Goal: Check status: Check status

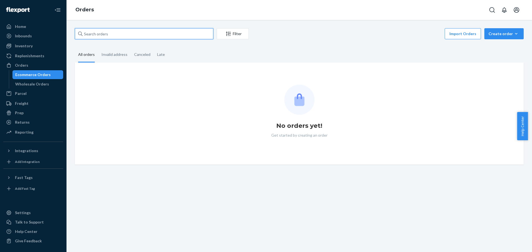
click at [129, 36] on input "text" at bounding box center [144, 33] width 138 height 11
paste input "113-0226501-1329002"
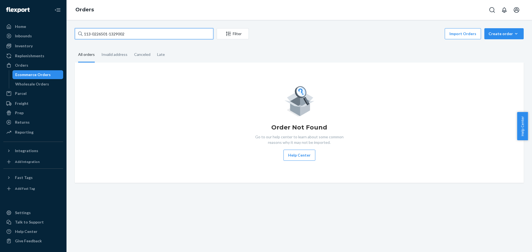
type input "113-0226501-1329002"
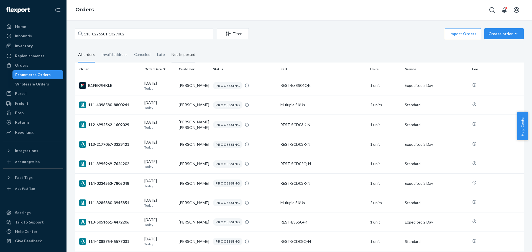
click at [168, 55] on div "Not Imported" at bounding box center [183, 54] width 30 height 15
click at [168, 47] on input "Not Imported" at bounding box center [168, 47] width 0 height 0
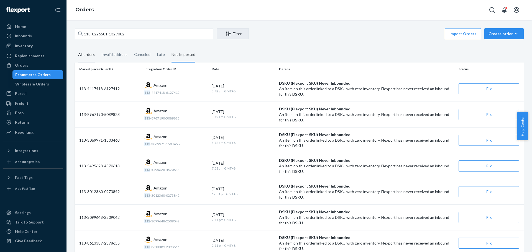
click at [84, 57] on div "All orders" at bounding box center [86, 54] width 17 height 15
click at [75, 47] on input "All orders" at bounding box center [75, 47] width 0 height 0
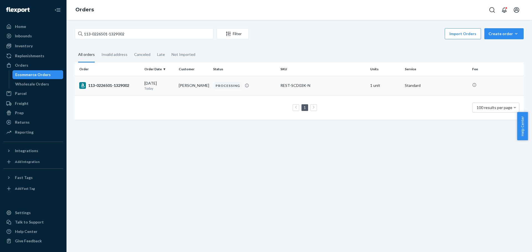
click at [232, 84] on div "PROCESSING" at bounding box center [227, 85] width 29 height 7
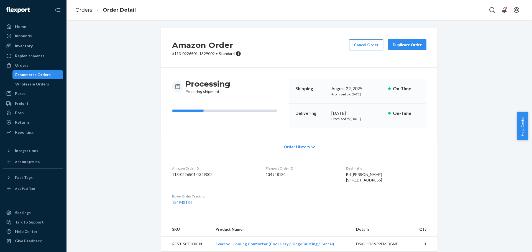
click at [372, 43] on button "Cancel Order" at bounding box center [366, 44] width 34 height 11
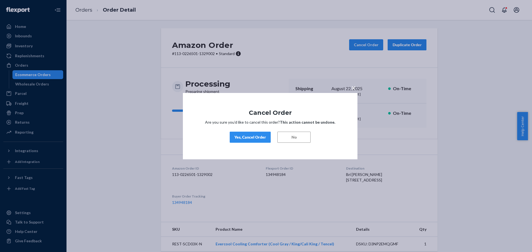
click at [252, 138] on div "Yes, Cancel Order" at bounding box center [250, 138] width 32 height 6
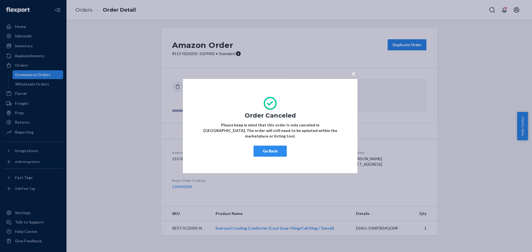
drag, startPoint x: 265, startPoint y: 148, endPoint x: 184, endPoint y: 137, distance: 82.2
click at [265, 148] on button "Go Back" at bounding box center [269, 151] width 33 height 11
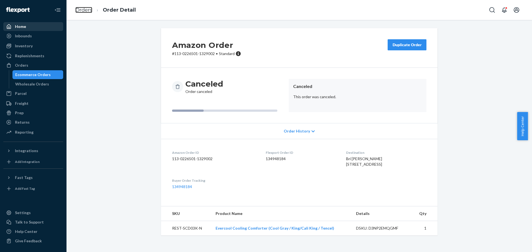
drag, startPoint x: 82, startPoint y: 10, endPoint x: 4, endPoint y: 30, distance: 80.4
click at [82, 11] on link "Orders" at bounding box center [83, 10] width 17 height 6
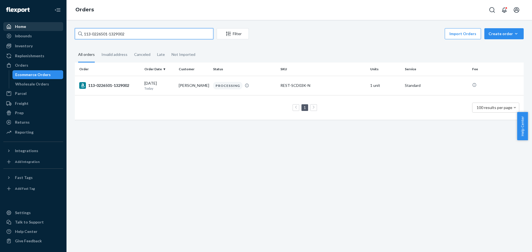
drag, startPoint x: 152, startPoint y: 31, endPoint x: 45, endPoint y: 31, distance: 107.2
click at [45, 31] on div "Home Inbounds Shipping Plans Problems Inventory Products Replenishments Orders …" at bounding box center [266, 126] width 532 height 252
paste input "3095228-5837801"
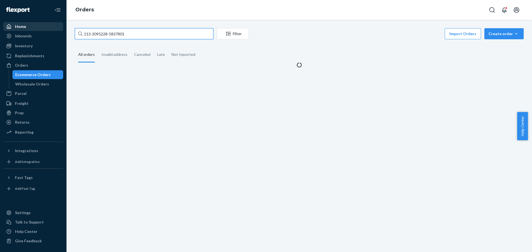
type input "113-3095228-5837801"
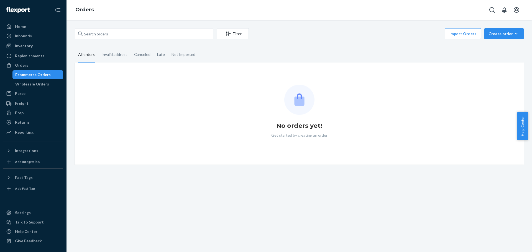
click at [153, 26] on div "Filter Import Orders Create order Ecommerce order Removal order All orders Inva…" at bounding box center [298, 136] width 465 height 232
click at [152, 30] on input "text" at bounding box center [144, 33] width 138 height 11
paste input "114-2594160-1863449"
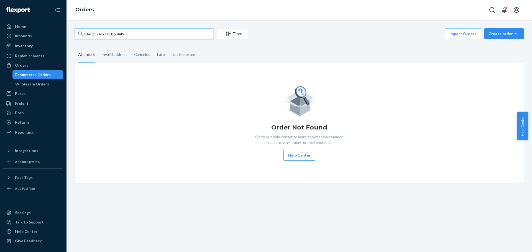
type input "114-2594160-1863449"
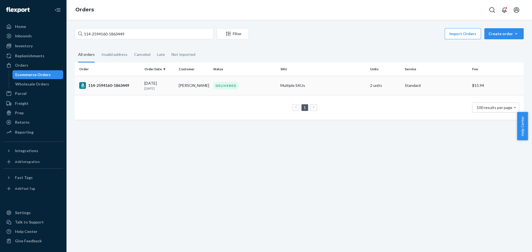
click at [110, 80] on td "114-2594160-1863449" at bounding box center [108, 85] width 67 height 19
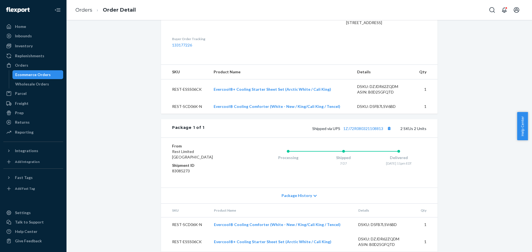
scroll to position [175, 0]
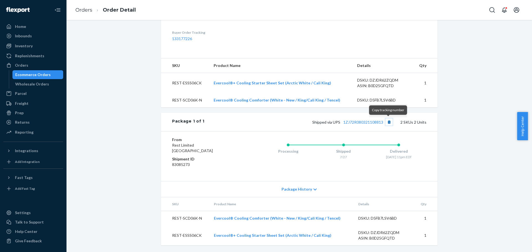
click at [388, 122] on button "Copy tracking number" at bounding box center [388, 122] width 7 height 7
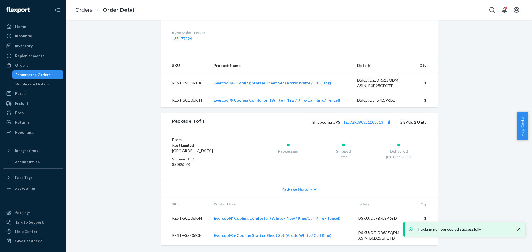
click at [478, 104] on div "Amazon Order # 114-2594160-1863449 • Standard / $15.94 View Details Submit Clai…" at bounding box center [299, 58] width 457 height 388
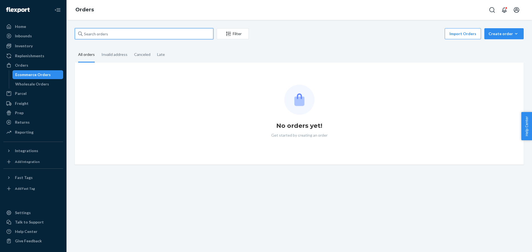
drag, startPoint x: 145, startPoint y: 32, endPoint x: 95, endPoint y: 39, distance: 50.1
click at [95, 39] on div "Filter Import Orders Create order Ecommerce order Removal order" at bounding box center [299, 34] width 449 height 12
paste input "113-5127265-0646666"
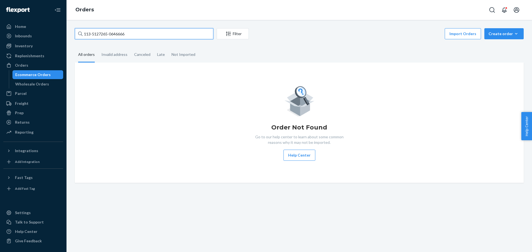
type input "113-5127265-0646666"
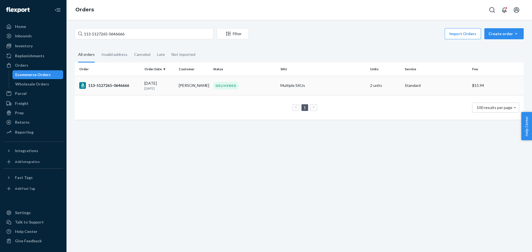
click at [119, 84] on div "113-5127265-0646666" at bounding box center [109, 85] width 61 height 7
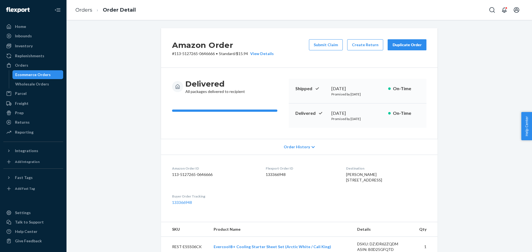
click at [481, 150] on div "Amazon Order # 113-5127265-0646666 • Standard / $15.94 View Details Submit Clai…" at bounding box center [299, 222] width 457 height 388
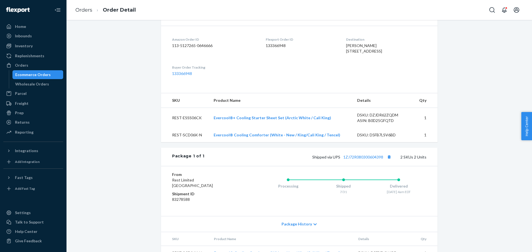
scroll to position [129, 0]
click at [387, 160] on button "Copy tracking number" at bounding box center [388, 156] width 7 height 7
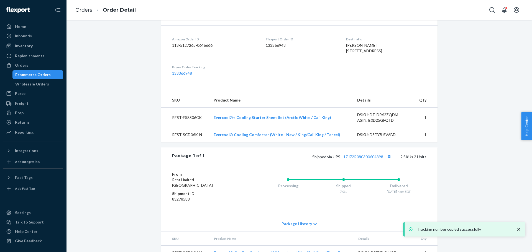
click at [503, 160] on div "Amazon Order # 113-5127265-0646666 • Standard / $15.94 View Details Submit Clai…" at bounding box center [299, 93] width 457 height 388
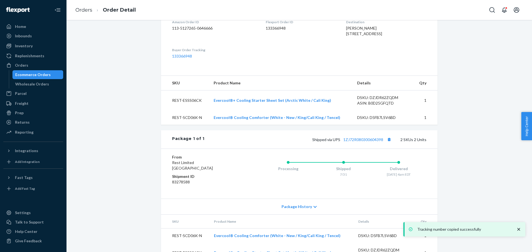
scroll to position [175, 0]
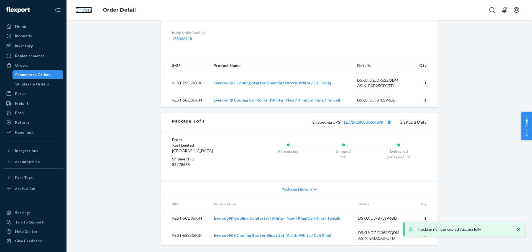
click at [86, 8] on link "Orders" at bounding box center [83, 10] width 17 height 6
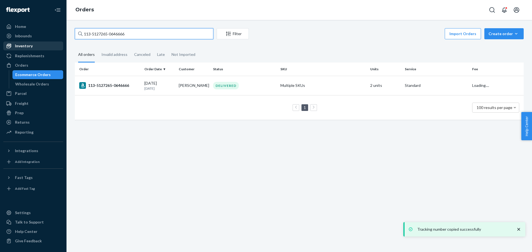
drag, startPoint x: 156, startPoint y: 32, endPoint x: 24, endPoint y: 47, distance: 132.7
click at [24, 47] on div "Home Inbounds Shipping Plans Problems Inventory Products Replenishments Orders …" at bounding box center [266, 126] width 532 height 252
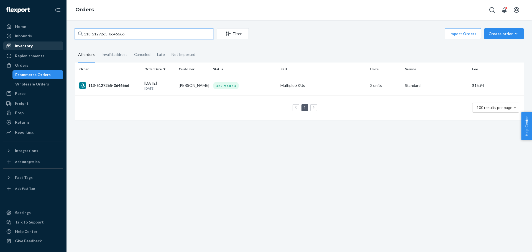
paste input "2-3483391-5557831"
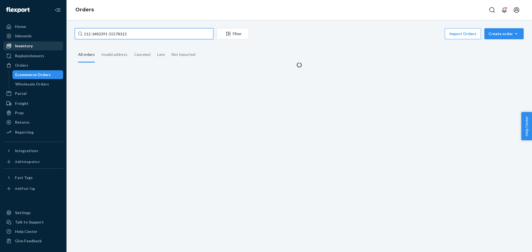
type input "112-3483391-5557831"
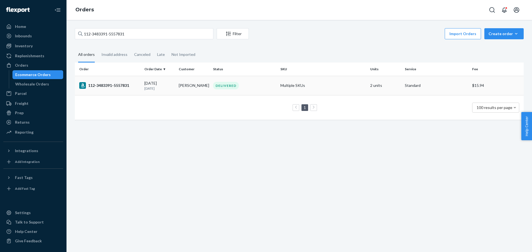
click at [122, 83] on div "112-3483391-5557831" at bounding box center [109, 85] width 61 height 7
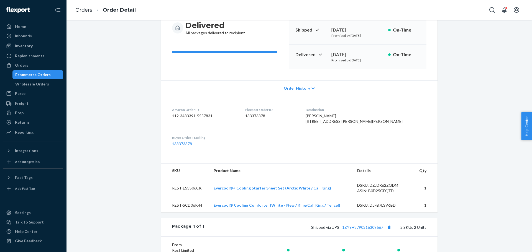
scroll to position [164, 0]
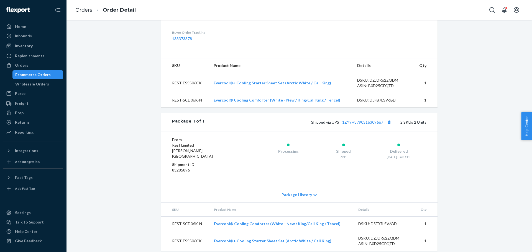
click at [465, 174] on div "Amazon Order # 112-3483391-5557831 • Standard / $15.94 View Details Submit Clai…" at bounding box center [299, 61] width 457 height 394
click at [389, 126] on button "Copy tracking number" at bounding box center [388, 122] width 7 height 7
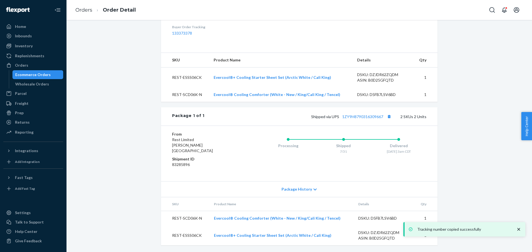
scroll to position [175, 0]
click at [448, 161] on div "Amazon Order # 112-3483391-5557831 • Standard / $15.94 View Details Submit Clai…" at bounding box center [299, 56] width 457 height 394
click at [82, 8] on link "Orders" at bounding box center [83, 10] width 17 height 6
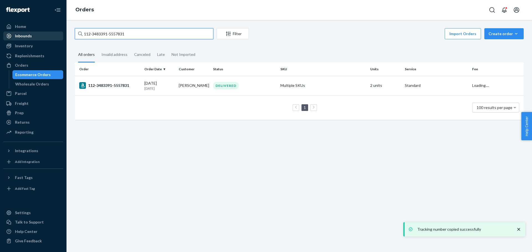
drag, startPoint x: 78, startPoint y: 34, endPoint x: 55, endPoint y: 34, distance: 23.0
click at [55, 34] on div "Home Inbounds Shipping Plans Problems Inventory Products Replenishments Orders …" at bounding box center [266, 126] width 532 height 252
paste input "1-7644769-859942"
type input "111-7644769-8599421"
drag, startPoint x: 103, startPoint y: 84, endPoint x: 60, endPoint y: 3, distance: 92.2
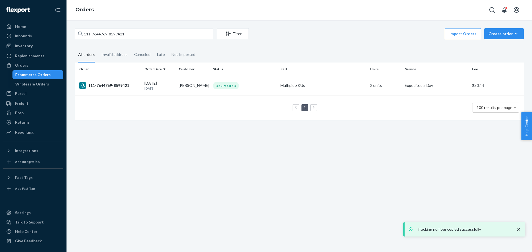
click at [103, 84] on div "111-7644769-8599421" at bounding box center [109, 85] width 61 height 7
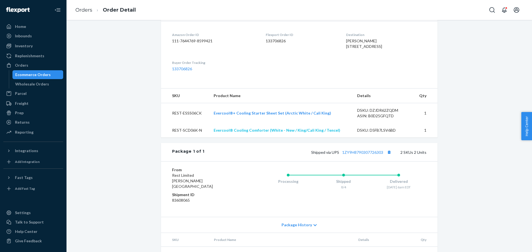
scroll to position [175, 0]
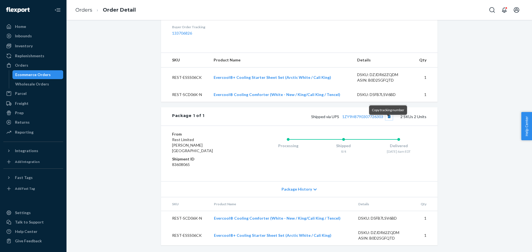
click at [388, 120] on button "Copy tracking number" at bounding box center [388, 116] width 7 height 7
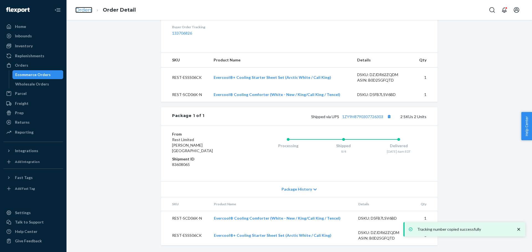
click at [87, 11] on link "Orders" at bounding box center [83, 10] width 17 height 6
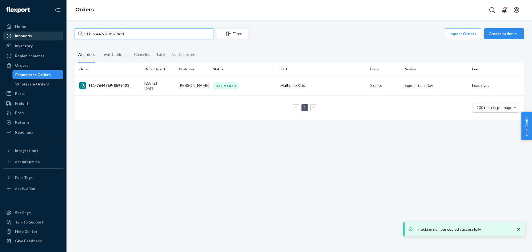
drag, startPoint x: 134, startPoint y: 34, endPoint x: 61, endPoint y: 35, distance: 72.9
click at [61, 35] on div "Home Inbounds Shipping Plans Problems Inventory Products Replenishments Orders …" at bounding box center [266, 126] width 532 height 252
paste input "3-9845556-2058645"
type input "113-9845556-2058645"
drag, startPoint x: 99, startPoint y: 83, endPoint x: 96, endPoint y: 81, distance: 3.7
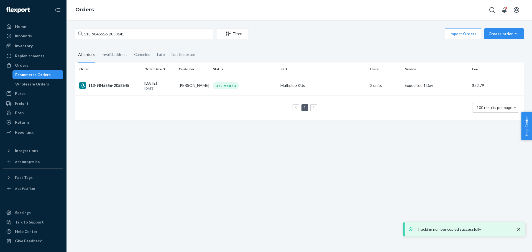
click at [97, 83] on div "113-9845556-2058645" at bounding box center [109, 85] width 61 height 7
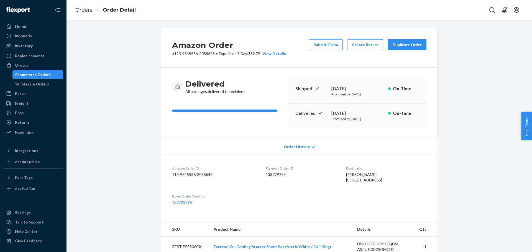
click at [447, 63] on div "Amazon Order # 113-9845556-2058645 • Expedited 1 Day / $52.79 View Details Subm…" at bounding box center [299, 222] width 457 height 388
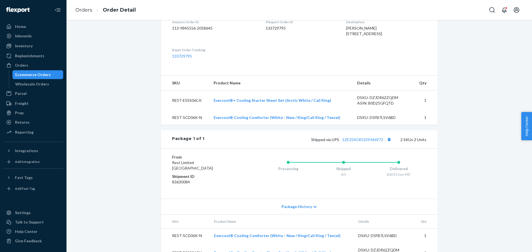
scroll to position [175, 0]
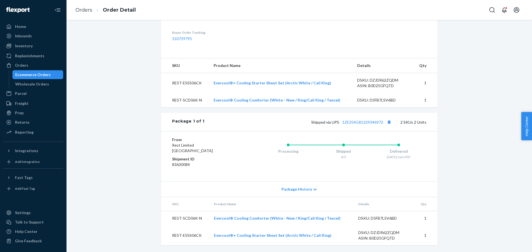
click at [469, 174] on div "Amazon Order # 113-9845556-2058645 • Expedited 1 Day / $52.79 View Details Subm…" at bounding box center [299, 58] width 457 height 388
click at [389, 124] on button "Copy tracking number" at bounding box center [388, 122] width 7 height 7
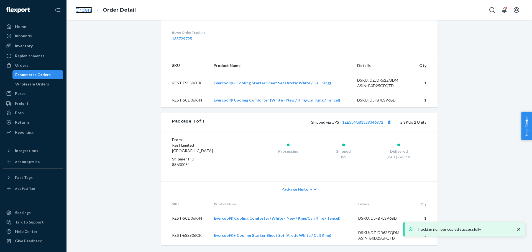
click at [87, 9] on link "Orders" at bounding box center [83, 10] width 17 height 6
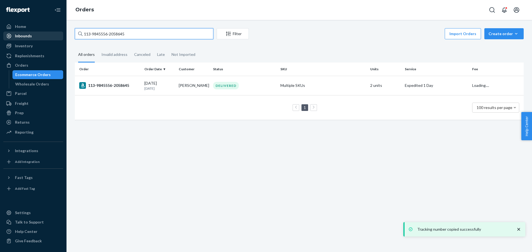
drag, startPoint x: 149, startPoint y: 31, endPoint x: 43, endPoint y: 36, distance: 105.6
click at [43, 36] on div "Home Inbounds Shipping Plans Problems Inventory Products Replenishments Orders …" at bounding box center [266, 126] width 532 height 252
paste input "1-0133426-1661807"
type input "111-0133426-1661807"
click at [124, 85] on div "111-0133426-1661807" at bounding box center [109, 85] width 61 height 7
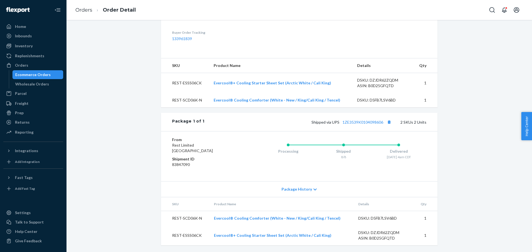
scroll to position [175, 0]
click at [465, 176] on div "Amazon Order # 111-0133426-1661807 • Expedited 1 Day / $52.79 View Details Subm…" at bounding box center [299, 58] width 457 height 388
click at [388, 122] on button "Copy tracking number" at bounding box center [388, 122] width 7 height 7
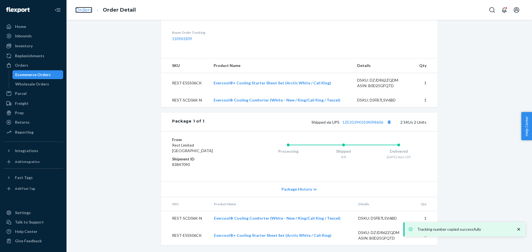
click at [82, 11] on link "Orders" at bounding box center [83, 10] width 17 height 6
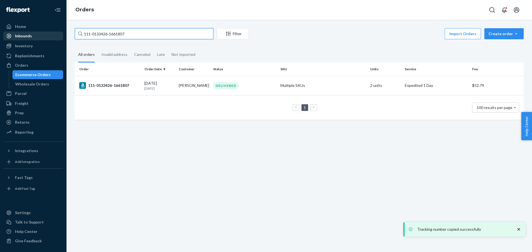
drag, startPoint x: 113, startPoint y: 36, endPoint x: 49, endPoint y: 36, distance: 64.5
click at [49, 36] on div "Home Inbounds Shipping Plans Problems Inventory Products Replenishments Orders …" at bounding box center [266, 126] width 532 height 252
paste input "084978-9613868"
type input "111-0084978-9613868"
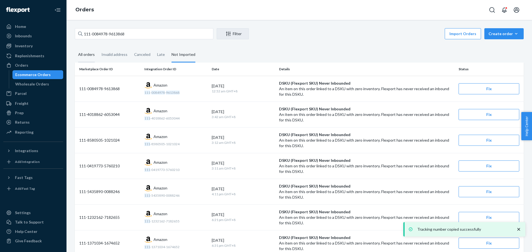
click at [86, 56] on div "All orders" at bounding box center [86, 54] width 17 height 15
click at [75, 47] on input "All orders" at bounding box center [75, 47] width 0 height 0
